Goal: Navigation & Orientation: Go to known website

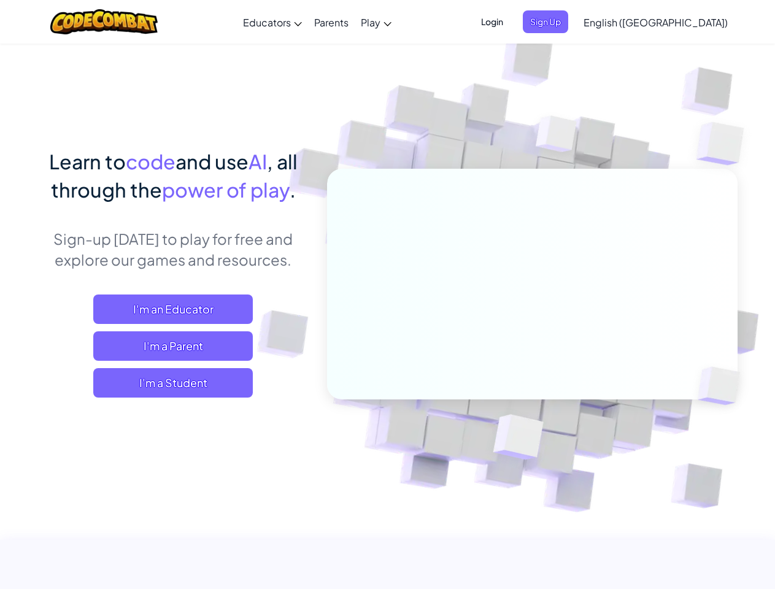
click at [511, 21] on span "Login" at bounding box center [492, 21] width 37 height 23
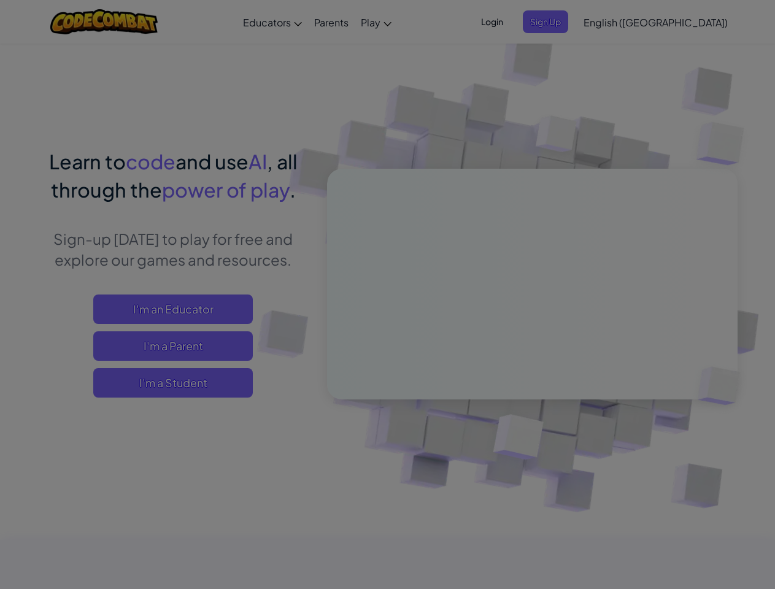
click at [566, 21] on div at bounding box center [387, 294] width 775 height 589
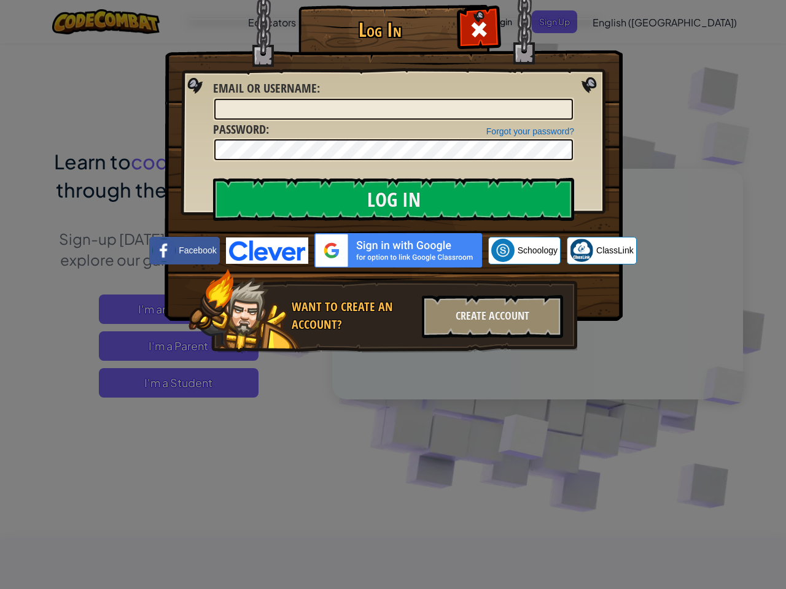
click at [621, 21] on div "Log In Unknown Error Email or Username : Forgot your password? Password : Log I…" at bounding box center [393, 294] width 786 height 589
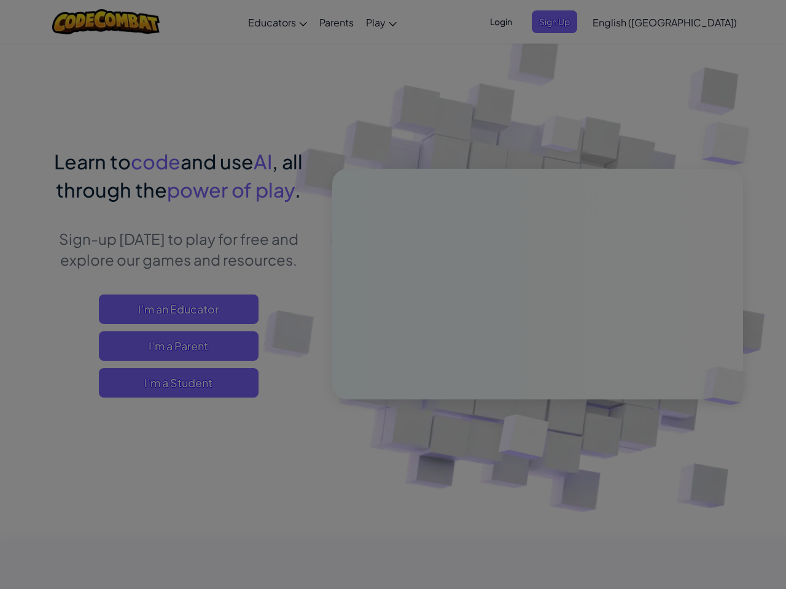
click at [621, 21] on div "Log In Unknown Error Email or Username : Forgot your password? Password : Log I…" at bounding box center [393, 294] width 786 height 589
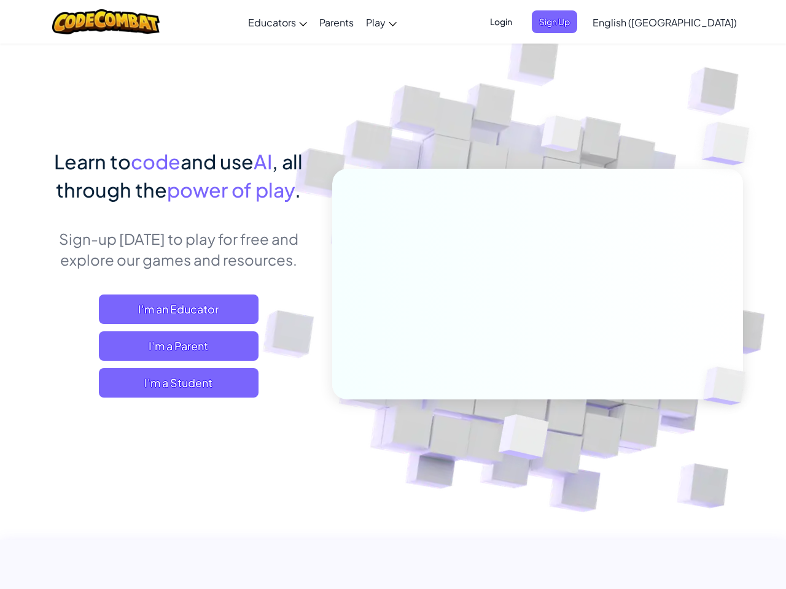
click at [686, 22] on div at bounding box center [393, 294] width 786 height 589
click at [173, 383] on span "I'm a Student" at bounding box center [179, 382] width 160 height 29
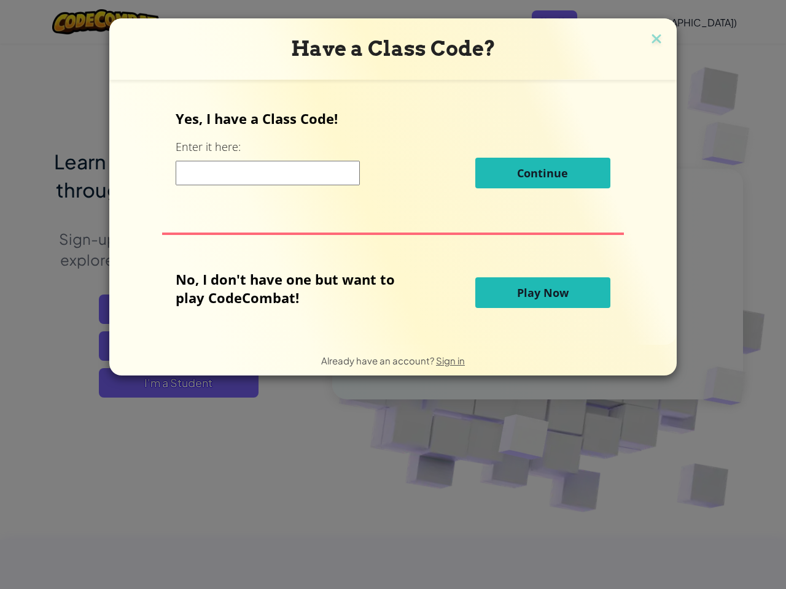
click at [173, 383] on div "Have a Class Code? Yes, I have a Class Code! Enter it here: Continue No, I don'…" at bounding box center [393, 294] width 786 height 589
